Goal: Check status

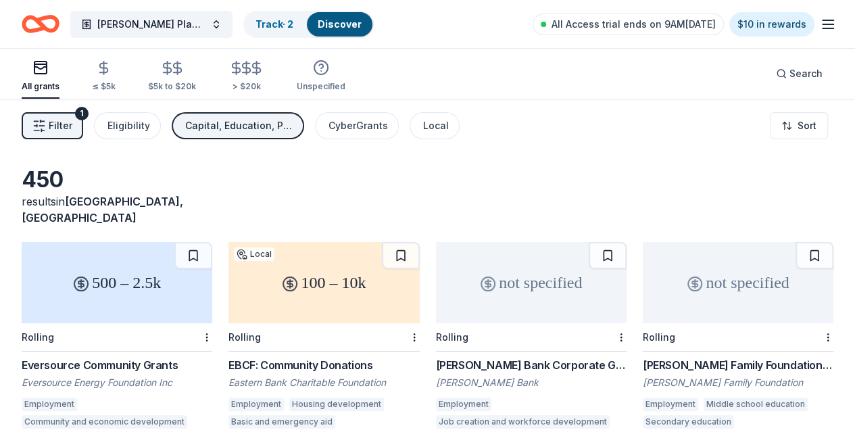
click at [255, 24] on link "Track · 2" at bounding box center [274, 23] width 38 height 11
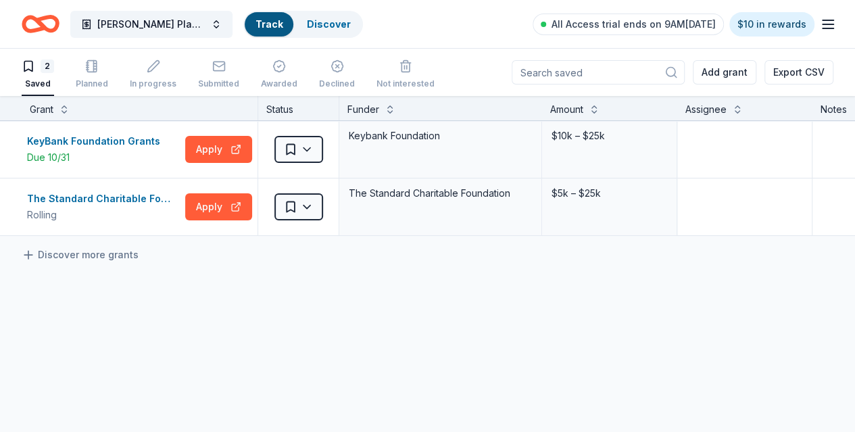
click at [123, 23] on span "[PERSON_NAME] Playground" at bounding box center [151, 24] width 108 height 16
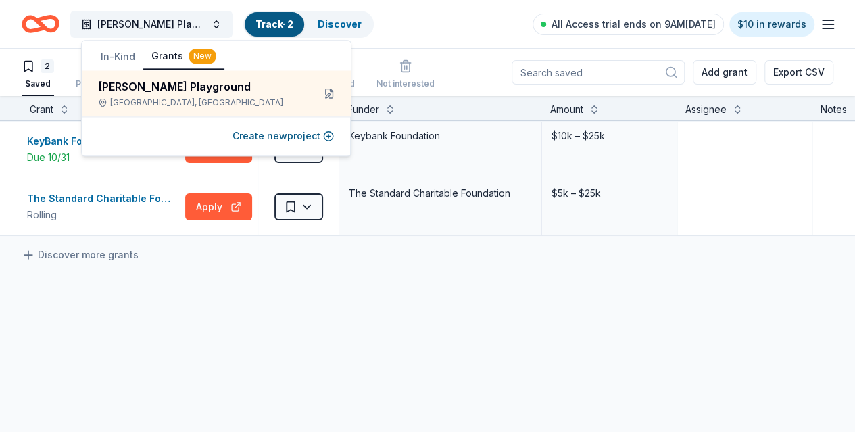
click at [165, 22] on span "[PERSON_NAME] Playground" at bounding box center [151, 24] width 108 height 16
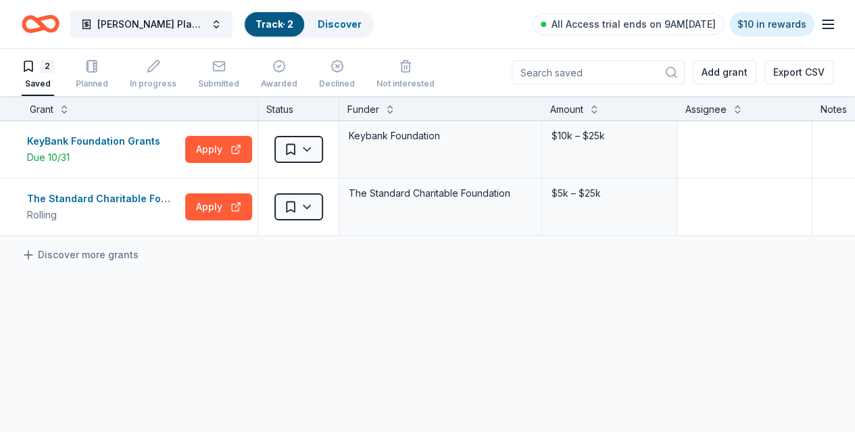
click at [150, 20] on span "[PERSON_NAME] Playground" at bounding box center [151, 24] width 108 height 16
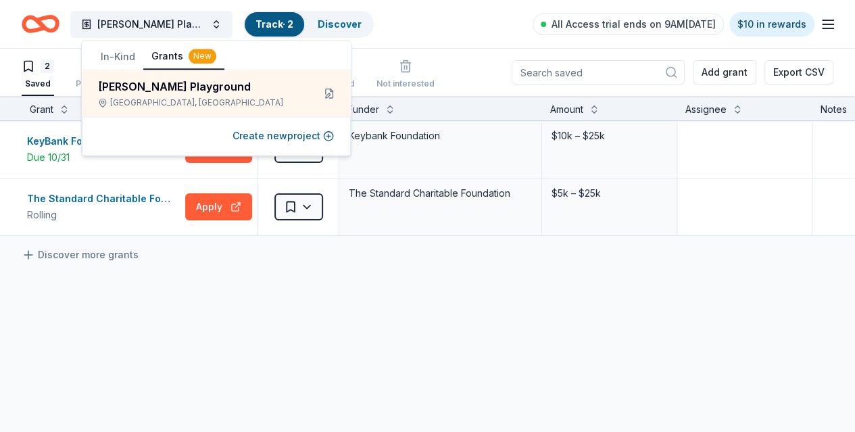
click at [116, 61] on button "In-Kind" at bounding box center [118, 57] width 51 height 24
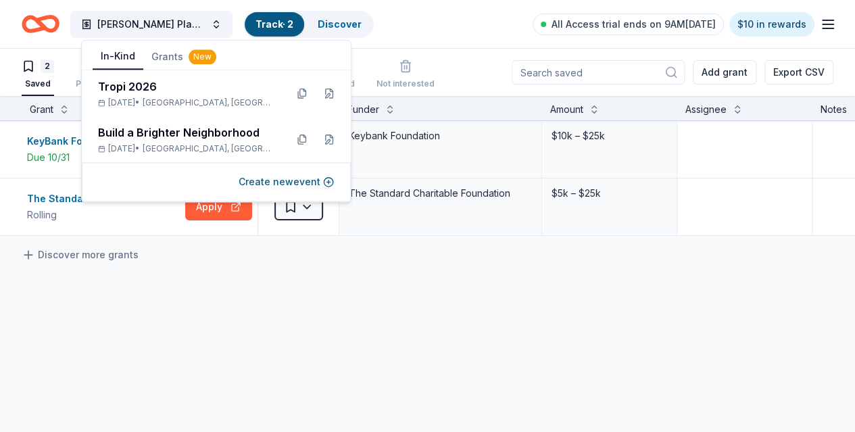
click at [208, 144] on span "[GEOGRAPHIC_DATA], [GEOGRAPHIC_DATA]" at bounding box center [209, 148] width 132 height 11
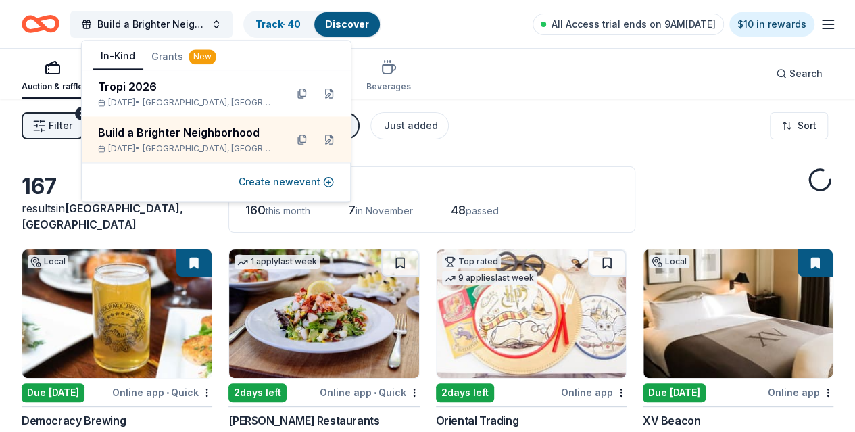
scroll to position [80, 0]
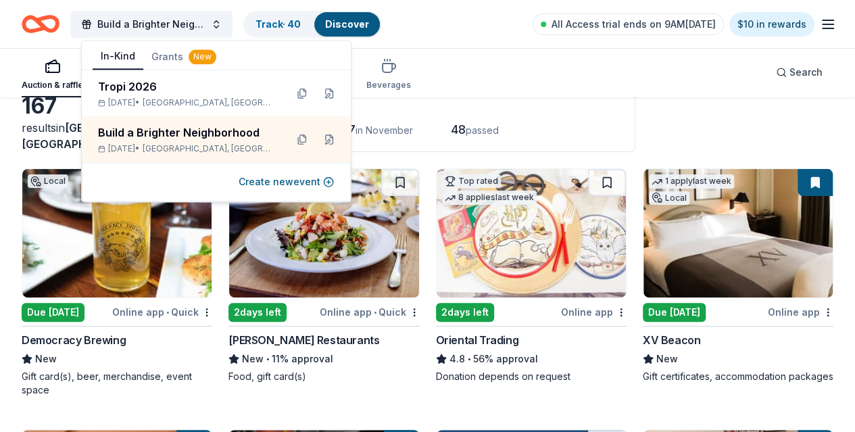
click at [278, 22] on link "Track · 40" at bounding box center [277, 23] width 45 height 11
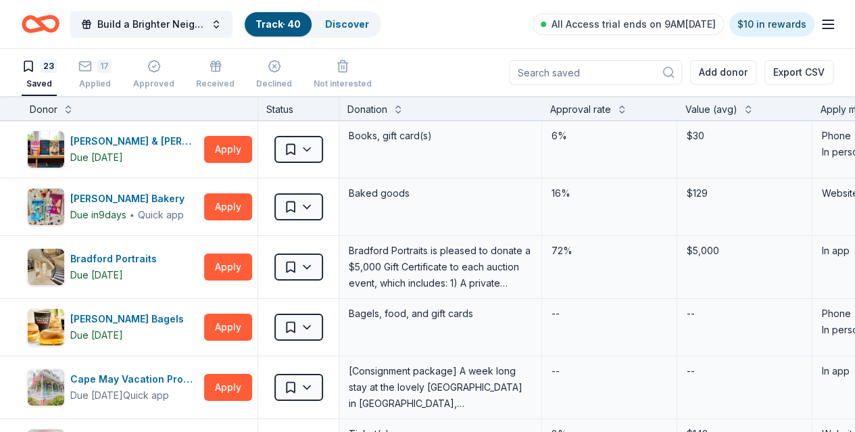
click at [92, 68] on icon "button" at bounding box center [85, 66] width 14 height 14
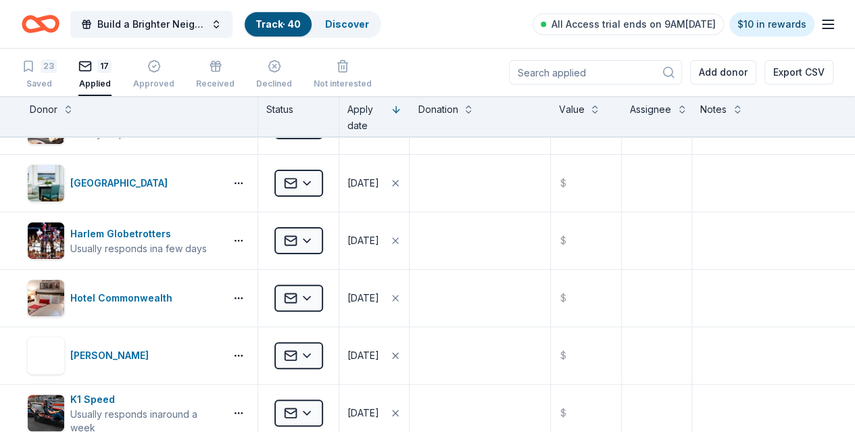
scroll to position [162, 0]
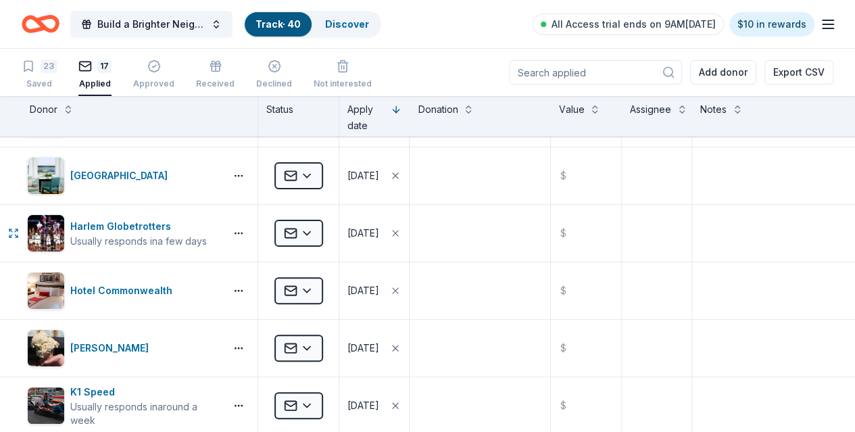
click at [320, 233] on html "Build a Brighter Neighborhood Track · 40 Discover All Access trial ends on 9AM[…" at bounding box center [427, 216] width 855 height 432
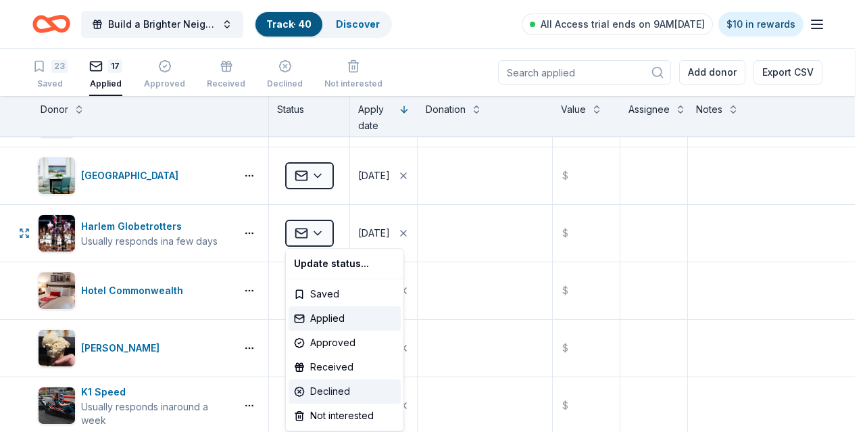
click at [330, 387] on div "Declined" at bounding box center [344, 391] width 112 height 24
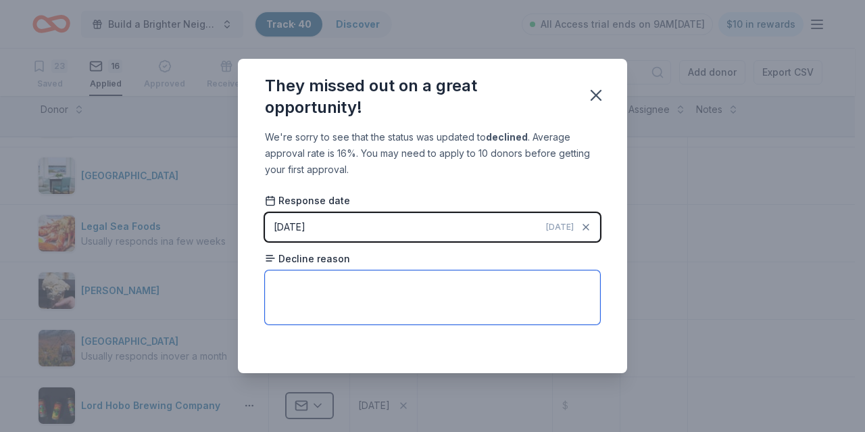
click at [397, 294] on textarea at bounding box center [432, 297] width 335 height 54
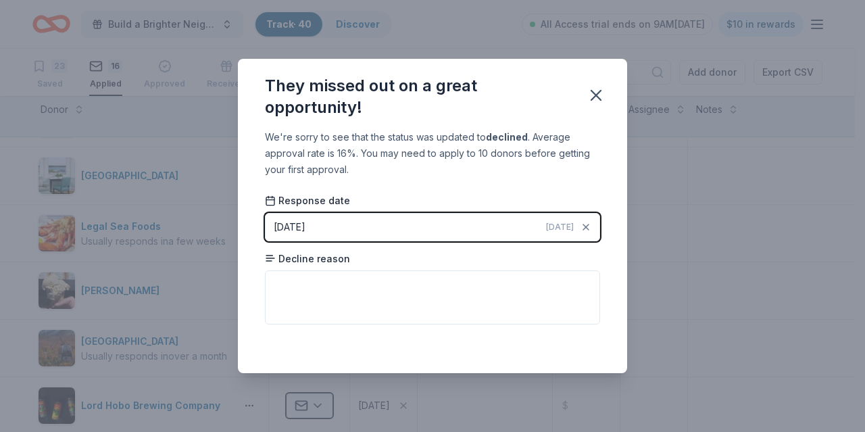
click at [594, 93] on icon "button" at bounding box center [595, 95] width 9 height 9
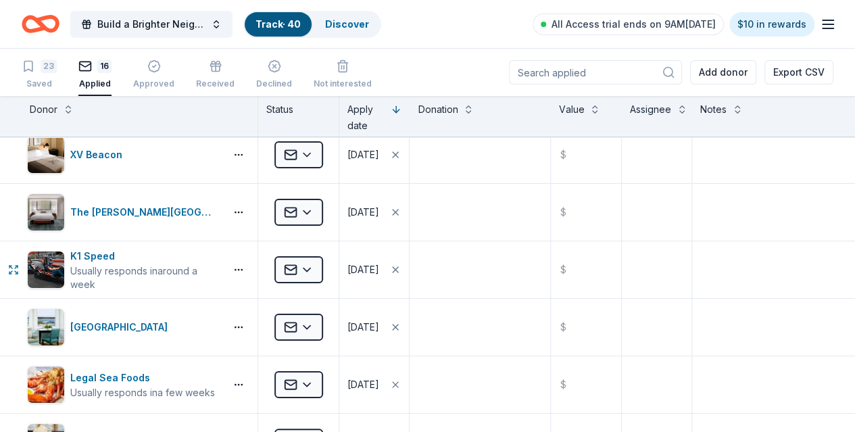
scroll to position [0, 0]
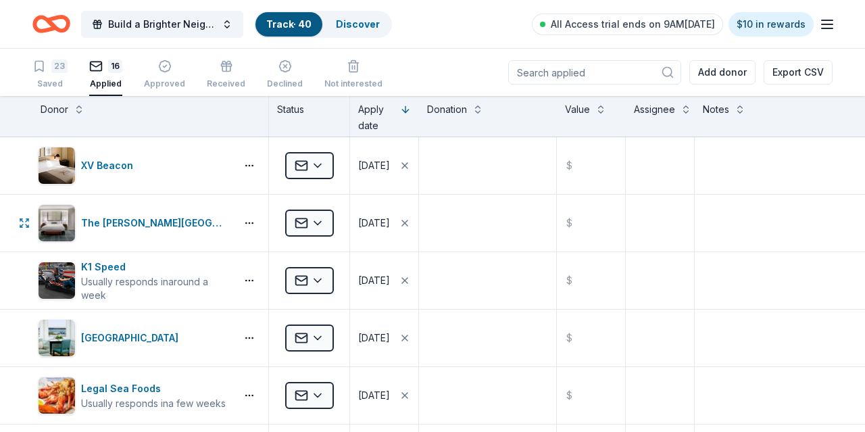
click at [317, 225] on html "Build a Brighter Neighborhood Track · 40 Discover All Access trial ends on 9AM[…" at bounding box center [432, 216] width 865 height 432
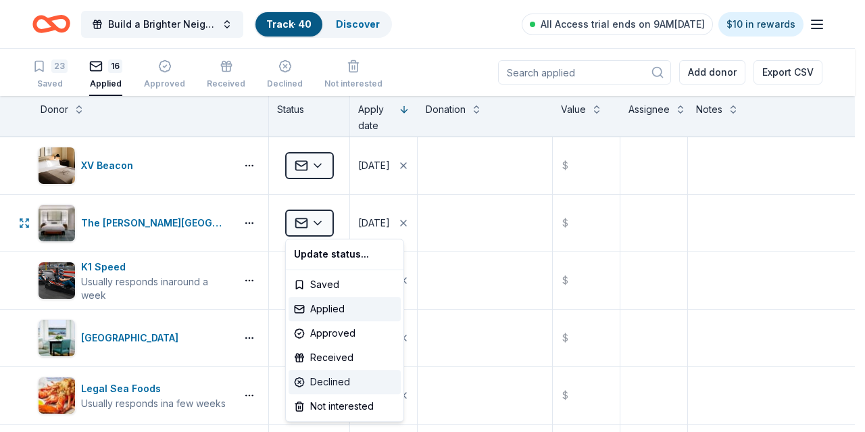
click at [309, 380] on div "Declined" at bounding box center [344, 382] width 112 height 24
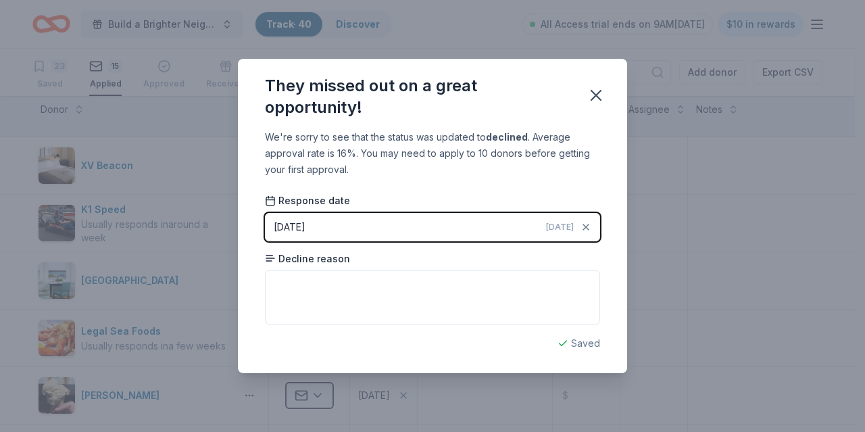
click at [596, 88] on icon "button" at bounding box center [595, 95] width 19 height 19
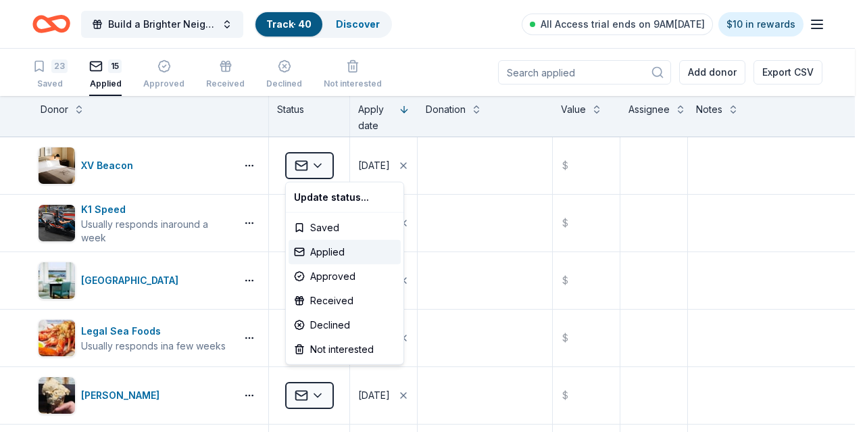
click at [315, 159] on html "Build a Brighter Neighborhood Track · 40 Discover All Access trial ends on 9AM[…" at bounding box center [432, 216] width 865 height 432
click at [322, 324] on div "Declined" at bounding box center [344, 325] width 112 height 24
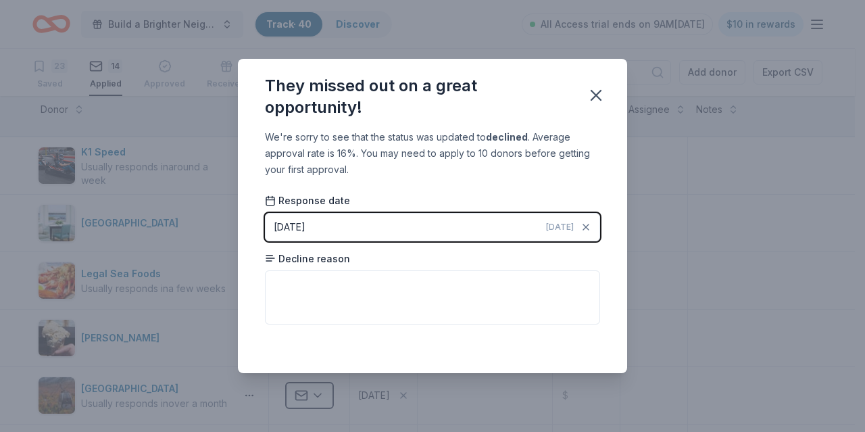
click at [596, 97] on icon "button" at bounding box center [595, 95] width 19 height 19
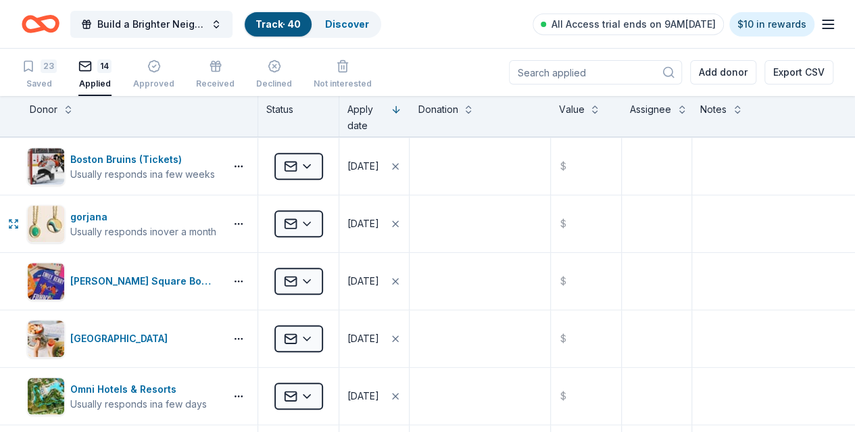
scroll to position [459, 0]
